Goal: Information Seeking & Learning: Learn about a topic

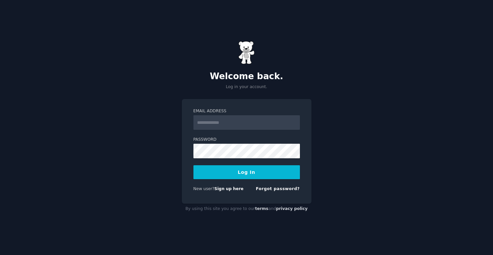
type input "**********"
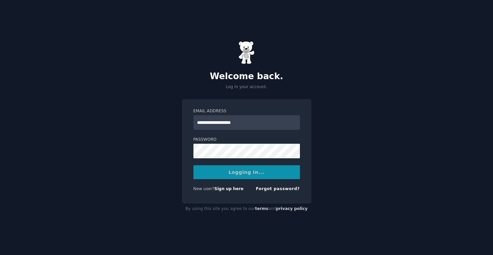
click at [242, 178] on div "Logging In..." at bounding box center [246, 172] width 106 height 14
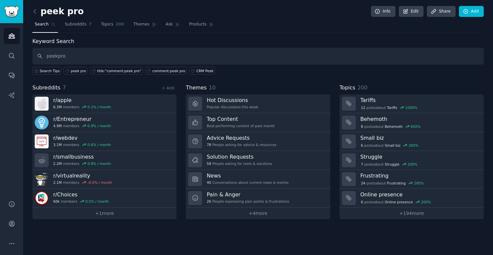
type input "peekpro"
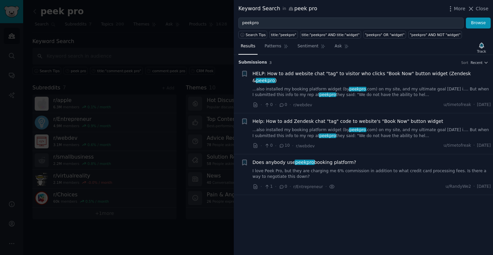
click at [373, 86] on link "...also installed my booking platform widget (by peekpro .com) on my site, and …" at bounding box center [372, 92] width 238 height 12
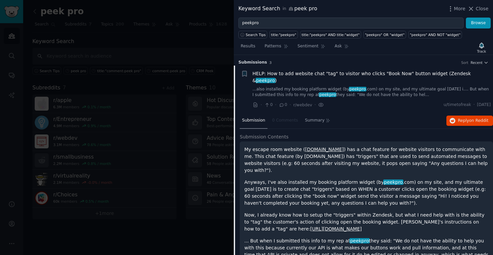
click at [290, 113] on nav "Submission 0 Comments Summary" at bounding box center [286, 121] width 93 height 16
click at [473, 66] on li "+ HELP: How to add website chat "tag" to visitor who clicks "Book Now" button w…" at bounding box center [363, 89] width 259 height 48
click at [475, 64] on span "Recent" at bounding box center [476, 62] width 12 height 5
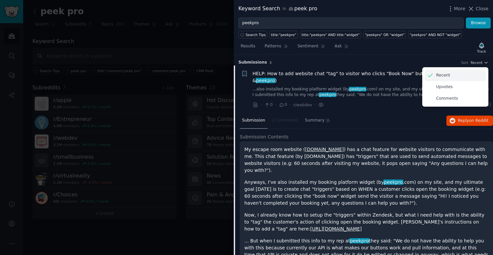
click at [446, 77] on p "Recent" at bounding box center [443, 75] width 14 height 6
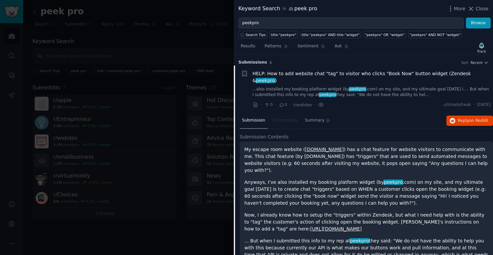
click at [365, 57] on div "Submission s 3 Sort Recent" at bounding box center [363, 60] width 250 height 11
click at [363, 101] on div "· 0 · 0 · r/webdev · u/timetofreak · Thu 4/4/2019" at bounding box center [372, 104] width 238 height 7
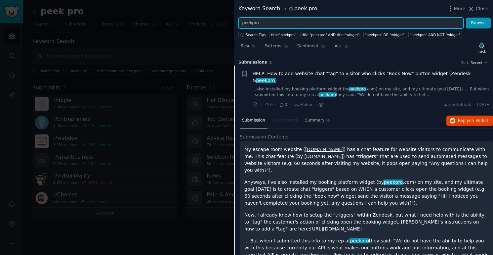
click at [252, 23] on input "peekpro" at bounding box center [350, 23] width 225 height 11
click at [466, 18] on button "Browse" at bounding box center [478, 23] width 25 height 11
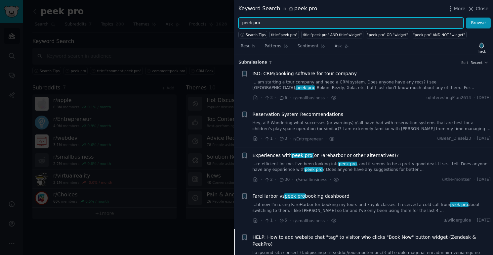
drag, startPoint x: 272, startPoint y: 22, endPoint x: 227, endPoint y: 18, distance: 44.9
click at [227, 18] on div "Keyword Search in peek pro More Close peek pro Browse Search Tips title:"peek p…" at bounding box center [246, 127] width 493 height 255
type input "fareharbor"
click at [466, 18] on button "Browse" at bounding box center [478, 23] width 25 height 11
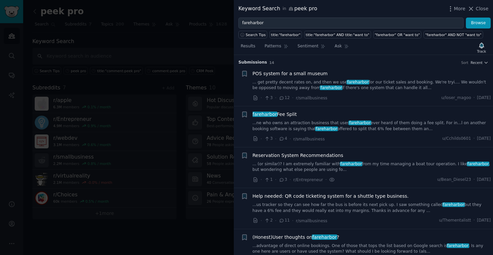
click at [202, 36] on div at bounding box center [246, 127] width 493 height 255
